Goal: Information Seeking & Learning: Check status

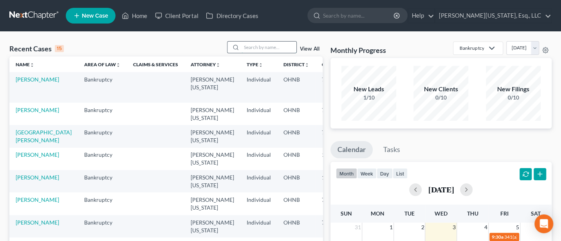
click at [265, 45] on input "search" at bounding box center [269, 47] width 55 height 11
type input "[PERSON_NAME]"
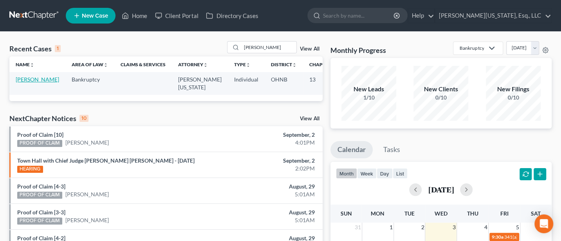
click at [20, 80] on link "[PERSON_NAME]" at bounding box center [37, 79] width 43 height 7
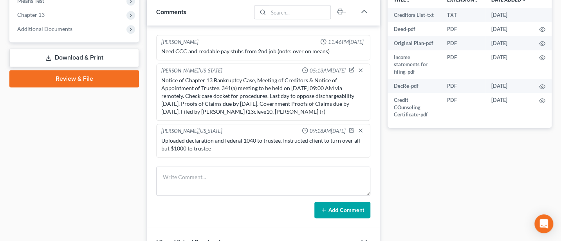
scroll to position [33, 0]
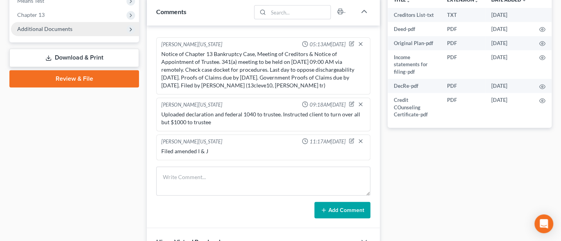
click at [49, 33] on span "Additional Documents" at bounding box center [75, 29] width 128 height 14
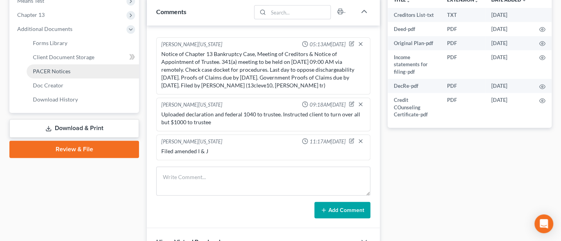
click at [54, 68] on span "PACER Notices" at bounding box center [52, 71] width 38 height 7
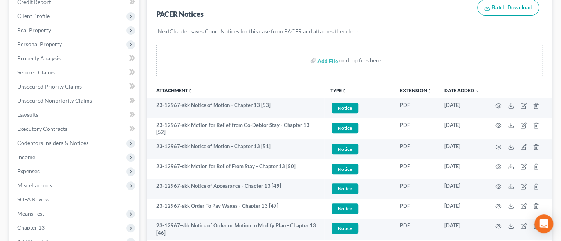
scroll to position [104, 0]
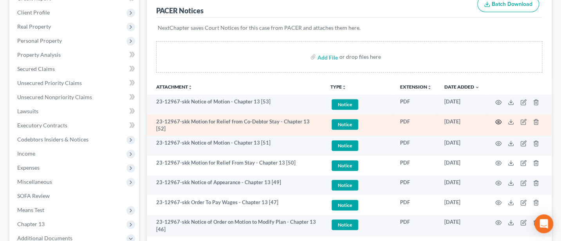
click at [496, 120] on icon "button" at bounding box center [499, 122] width 6 height 6
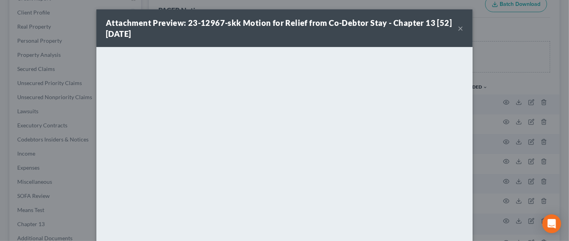
click at [458, 26] on button "×" at bounding box center [460, 28] width 5 height 9
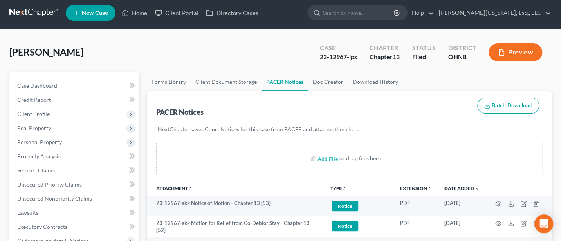
scroll to position [0, 0]
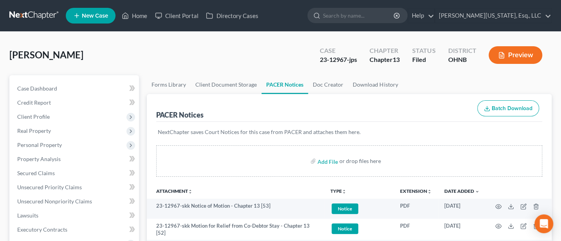
click at [331, 62] on div "23-12967-jps" at bounding box center [338, 59] width 37 height 9
copy div "23-12967-jps"
click at [371, 14] on input "search" at bounding box center [359, 15] width 72 height 14
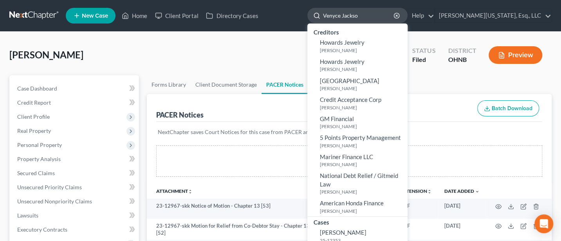
type input "[PERSON_NAME]"
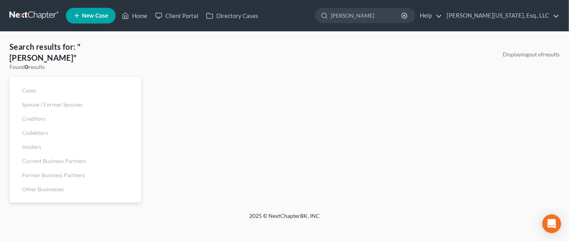
drag, startPoint x: 418, startPoint y: 18, endPoint x: 335, endPoint y: 16, distance: 82.3
click at [335, 16] on ul "New Case Home Client Portal Directory Cases [PERSON_NAME] - No Result - See all…" at bounding box center [313, 15] width 494 height 20
type input "[PERSON_NAME]"
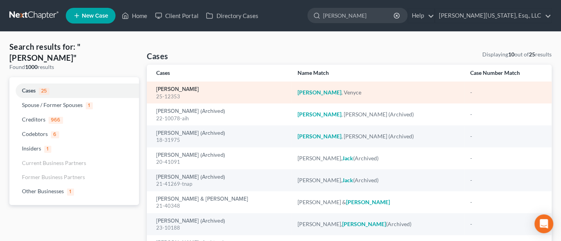
click at [180, 89] on link "[PERSON_NAME]" at bounding box center [177, 89] width 43 height 5
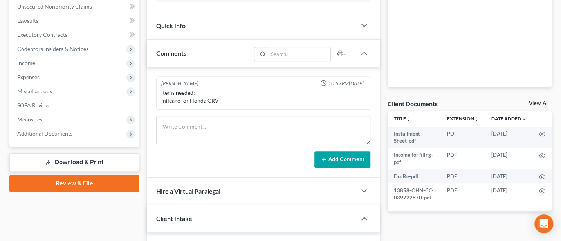
scroll to position [209, 0]
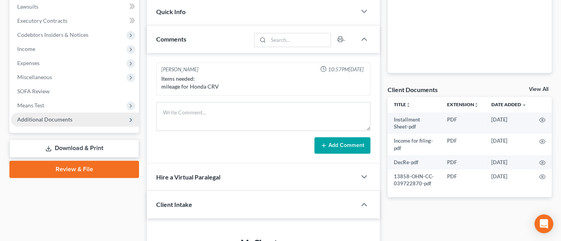
click at [52, 120] on span "Additional Documents" at bounding box center [44, 119] width 55 height 7
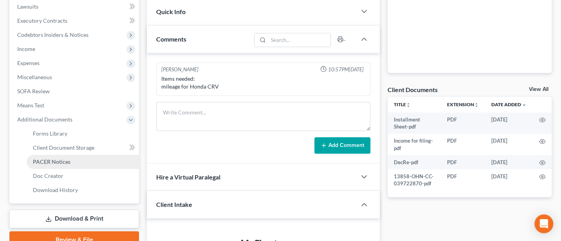
click at [54, 163] on span "PACER Notices" at bounding box center [52, 161] width 38 height 7
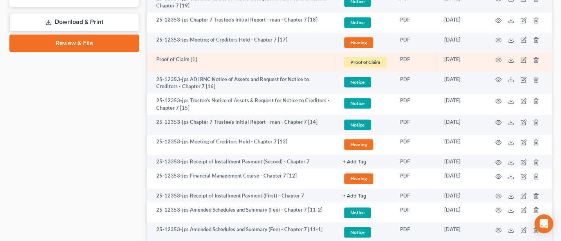
scroll to position [418, 0]
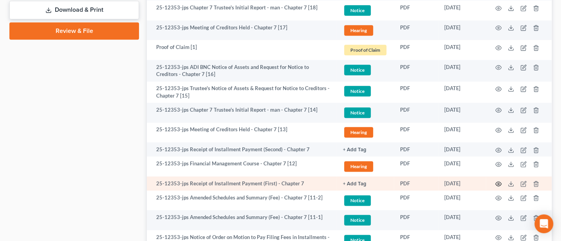
click at [499, 182] on icon "button" at bounding box center [499, 184] width 6 height 6
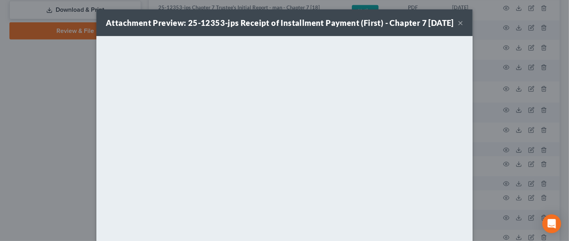
click at [458, 26] on button "×" at bounding box center [460, 22] width 5 height 9
